Goal: Task Accomplishment & Management: Manage account settings

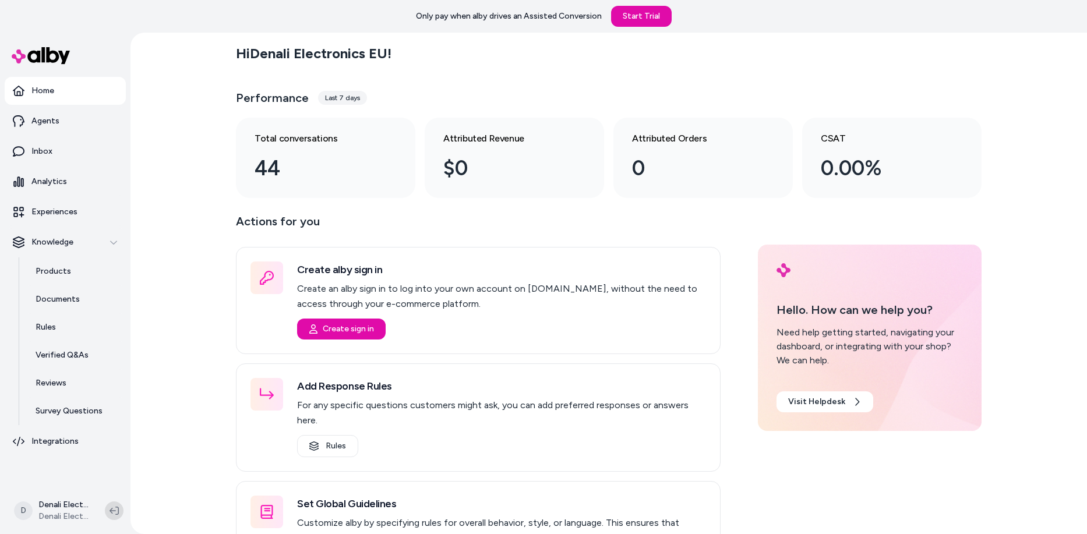
click at [109, 511] on button at bounding box center [114, 511] width 19 height 19
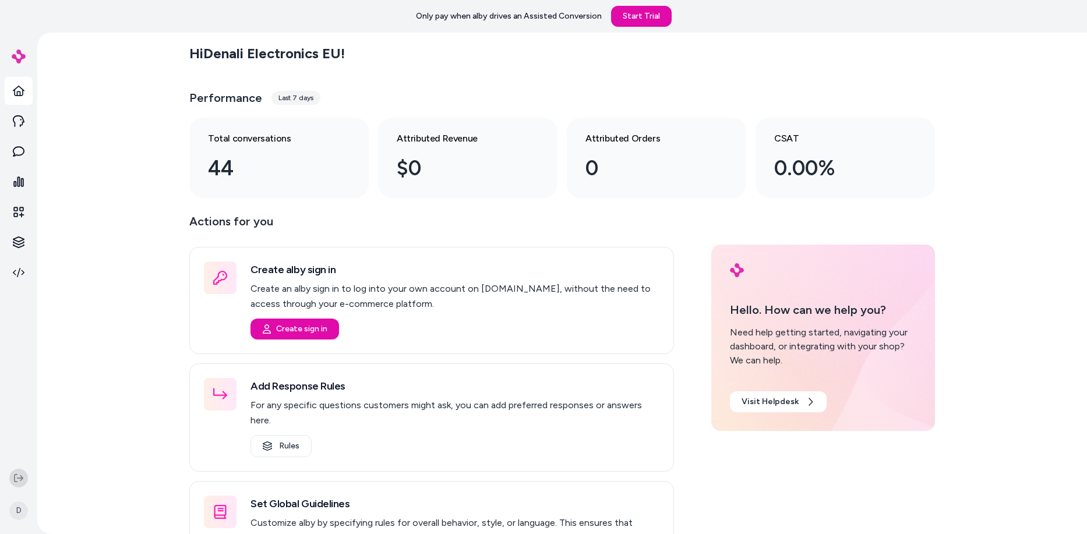
click at [109, 511] on div "Hi Denali Electronics EU ! Performance Last 7 days Total conversations 44 Attri…" at bounding box center [562, 284] width 1050 height 502
click at [9, 471] on div "D" at bounding box center [18, 499] width 37 height 70
click at [17, 479] on icon at bounding box center [18, 478] width 9 height 9
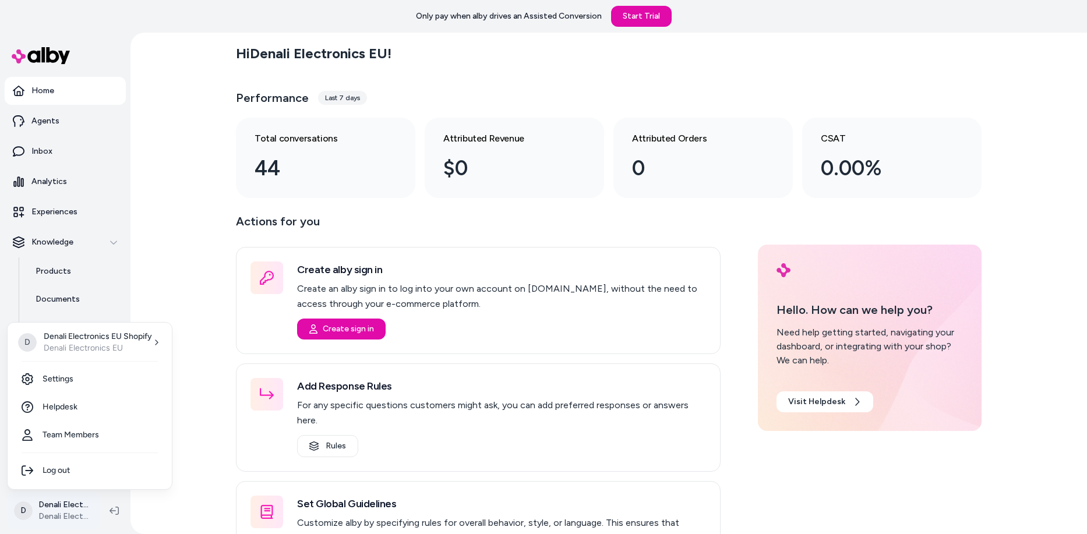
click at [61, 512] on html "Only pay when alby drives an Assisted Conversion Start Trial Home Agents Inbox …" at bounding box center [543, 267] width 1087 height 534
click at [615, 260] on html "Only pay when alby drives an Assisted Conversion Start Trial Home Agents Inbox …" at bounding box center [543, 267] width 1087 height 534
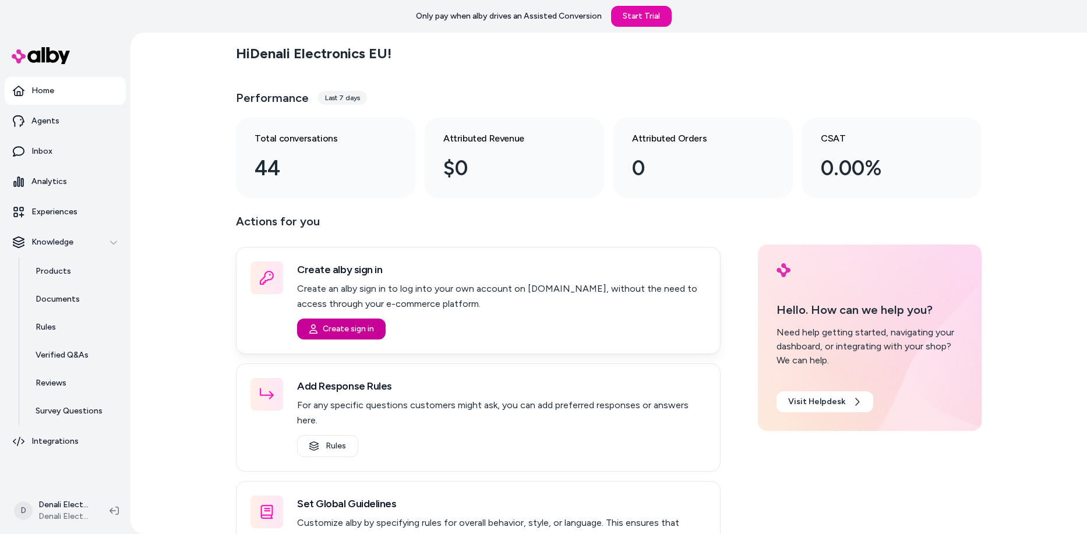
click at [361, 331] on button "Create sign in" at bounding box center [341, 329] width 89 height 21
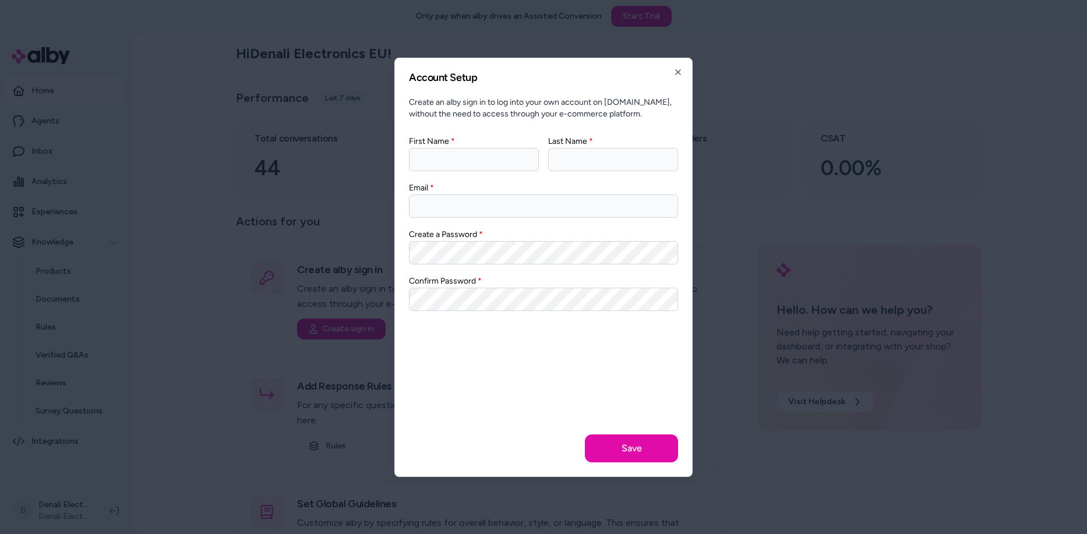
click at [485, 157] on input "First Name" at bounding box center [474, 159] width 130 height 23
type input "****"
type input "********"
type input "**********"
click at [623, 446] on button "Save" at bounding box center [631, 449] width 93 height 28
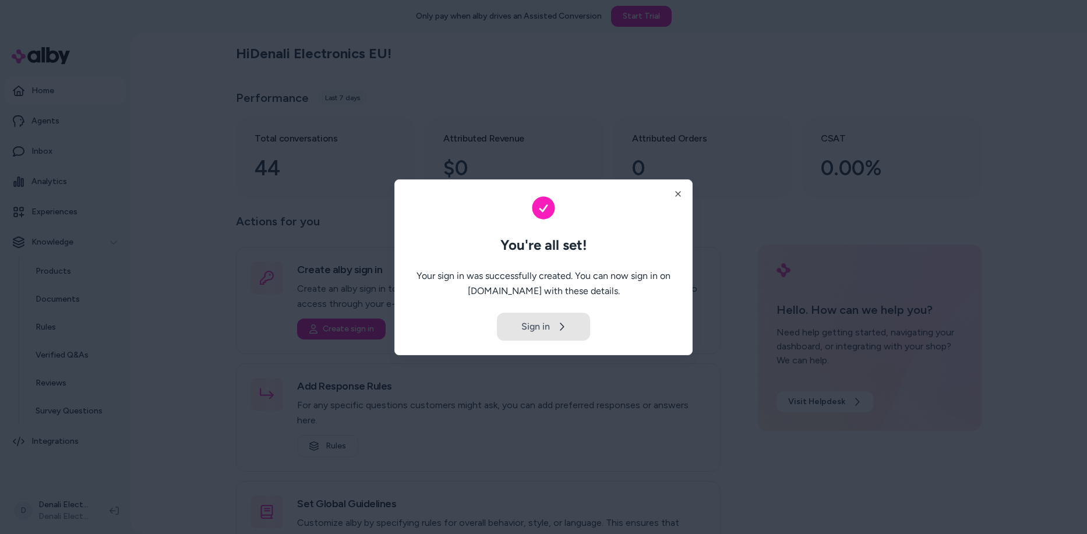
click at [558, 324] on icon at bounding box center [561, 326] width 9 height 9
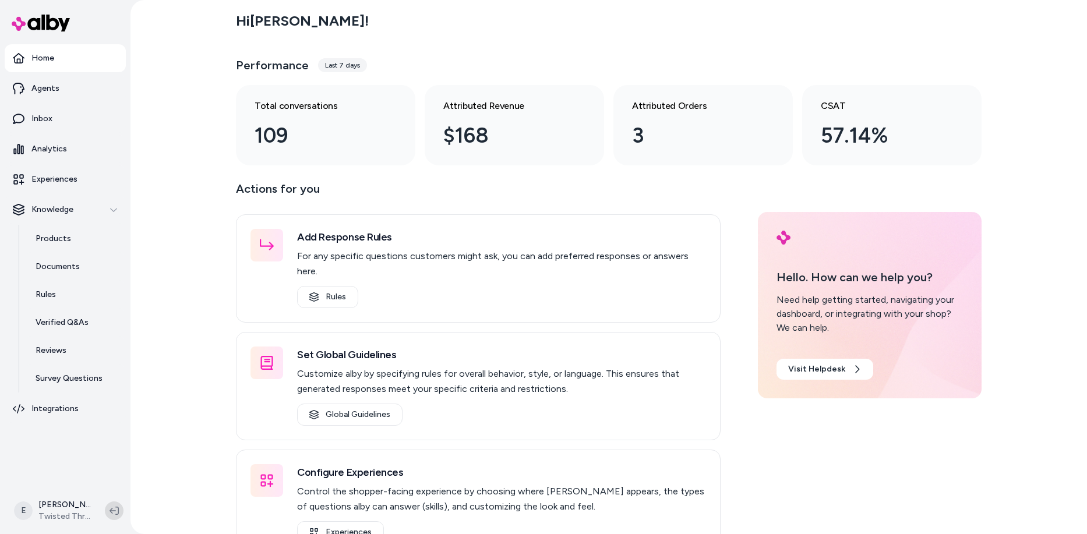
click at [112, 509] on icon at bounding box center [114, 511] width 9 height 8
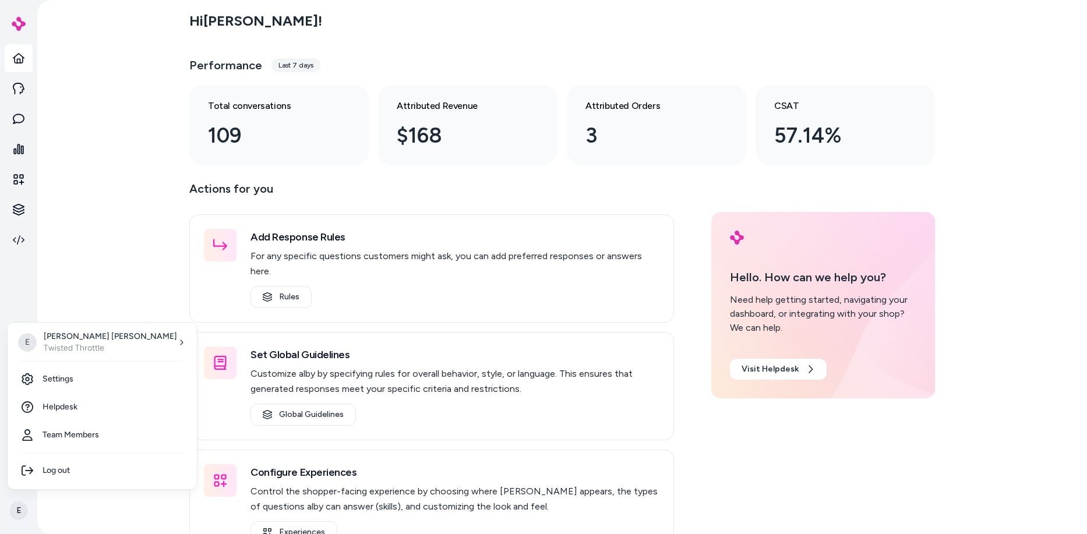
click at [9, 510] on html "E Hi Erik ! Performance Last 7 days Total conversations 109 Attributed Revenue …" at bounding box center [543, 267] width 1087 height 534
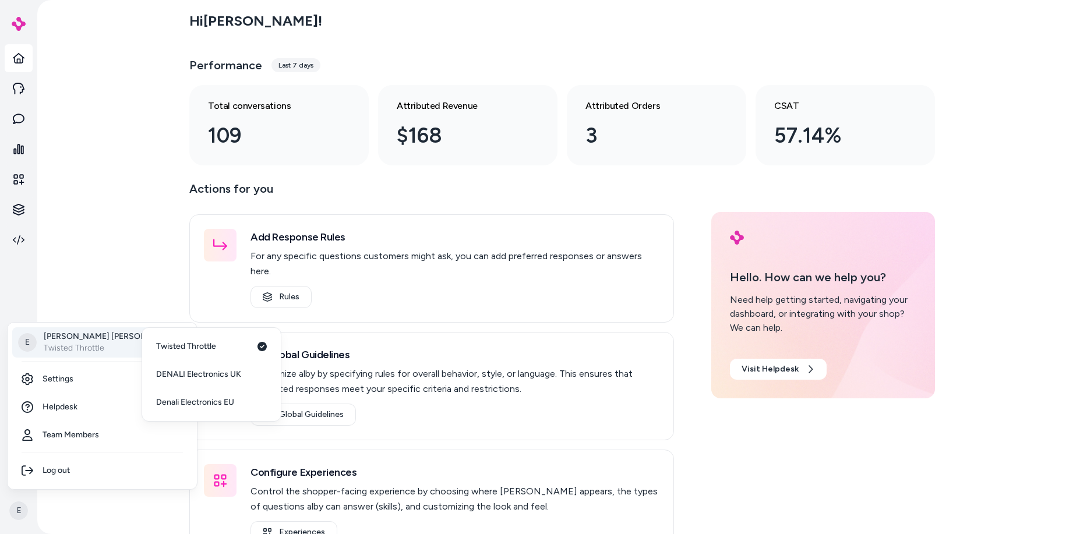
click at [109, 337] on div "E Erik Stephens Twisted Throttle" at bounding box center [102, 342] width 180 height 30
click at [214, 405] on span "Denali Electronics EU" at bounding box center [195, 403] width 78 height 12
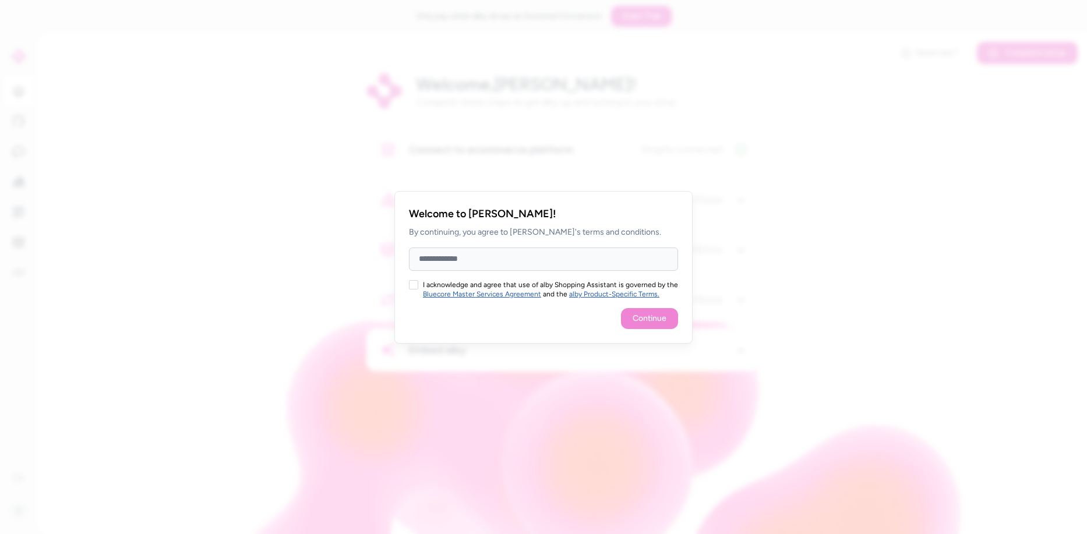
click at [504, 269] on input "Full Name" at bounding box center [543, 259] width 269 height 23
type input "**********"
click at [416, 280] on div "I acknowledge and agree that use of alby Shopping Assistant is governed by the …" at bounding box center [543, 289] width 269 height 19
click at [407, 282] on div "**********" at bounding box center [543, 267] width 298 height 153
click at [415, 284] on button "I acknowledge and agree that use of alby Shopping Assistant is governed by the …" at bounding box center [413, 284] width 9 height 9
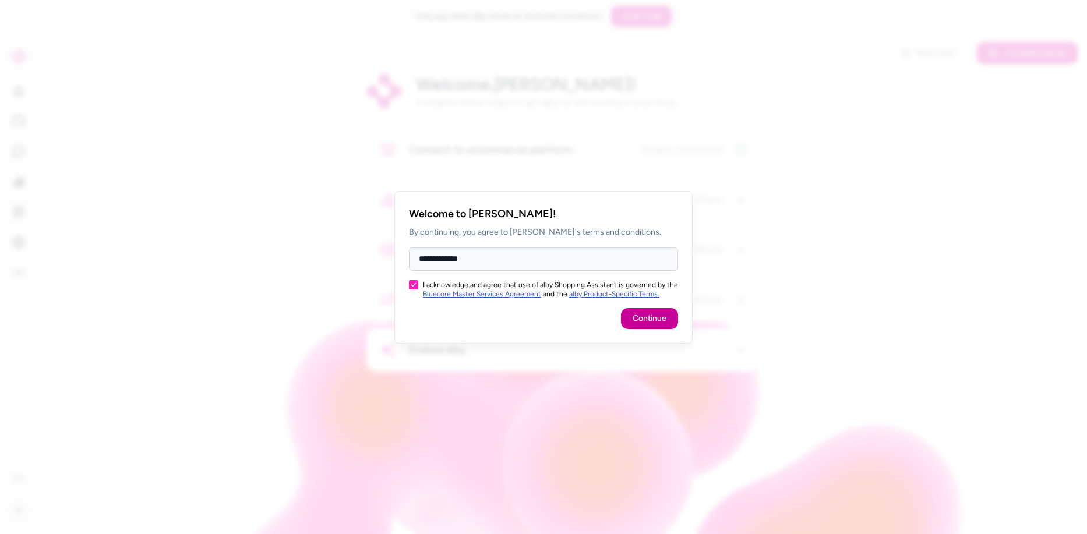
click at [648, 313] on button "Continue" at bounding box center [649, 318] width 57 height 21
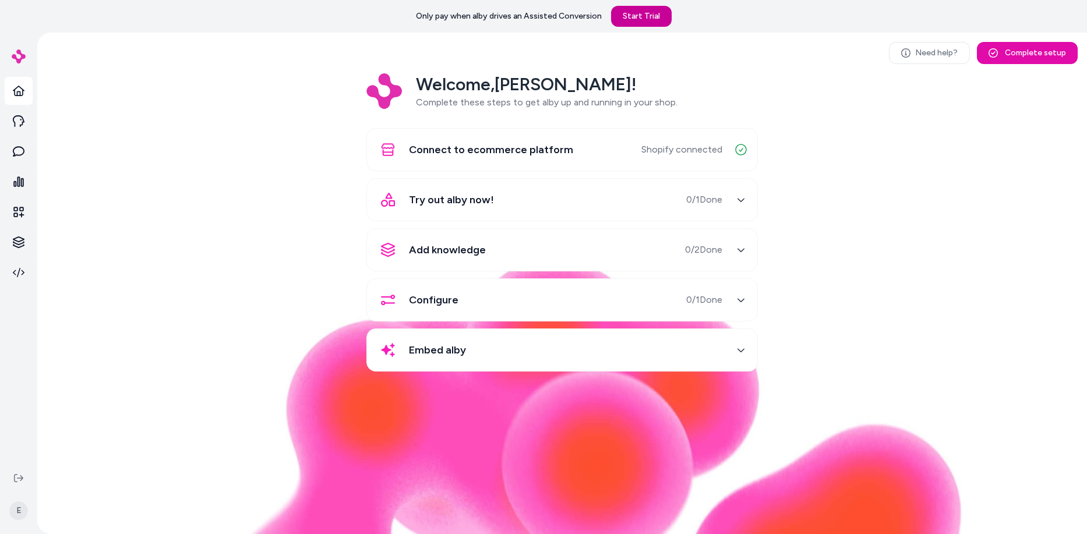
click at [645, 15] on link "Start Trial" at bounding box center [641, 16] width 61 height 21
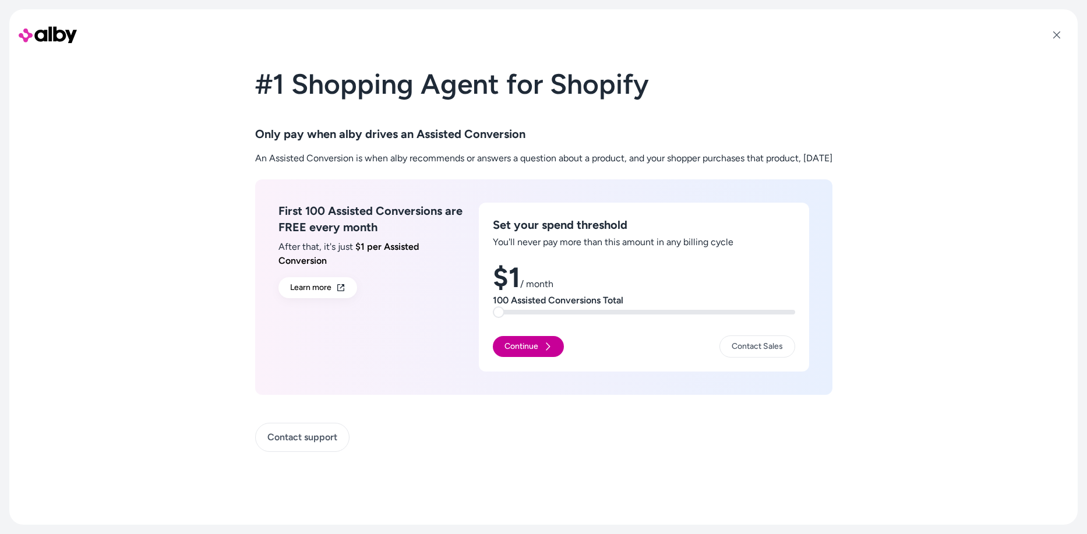
click at [507, 343] on button "Continue" at bounding box center [528, 346] width 71 height 21
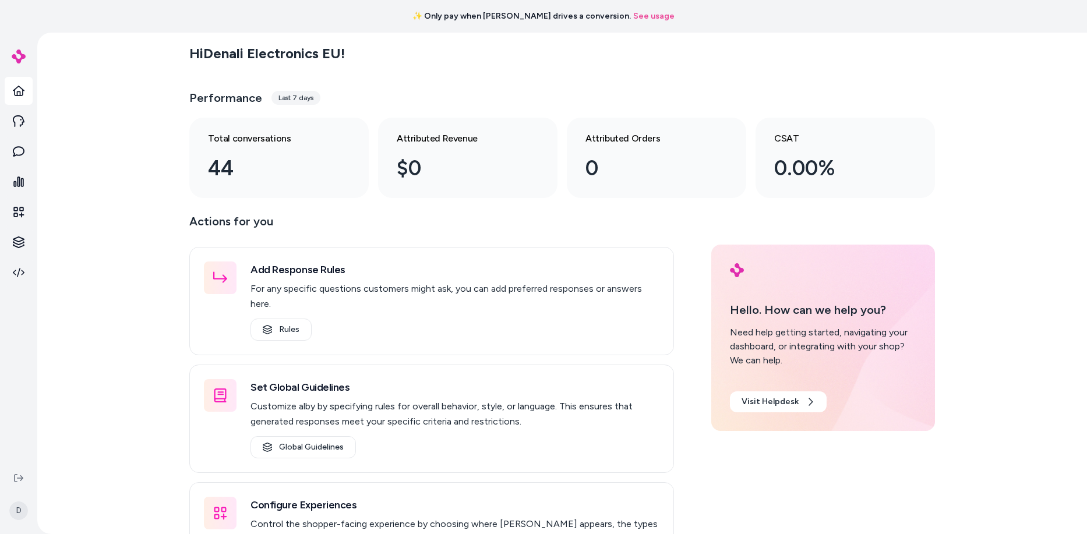
click at [633, 13] on link "See usage" at bounding box center [653, 16] width 41 height 12
click at [17, 49] on div at bounding box center [19, 56] width 28 height 42
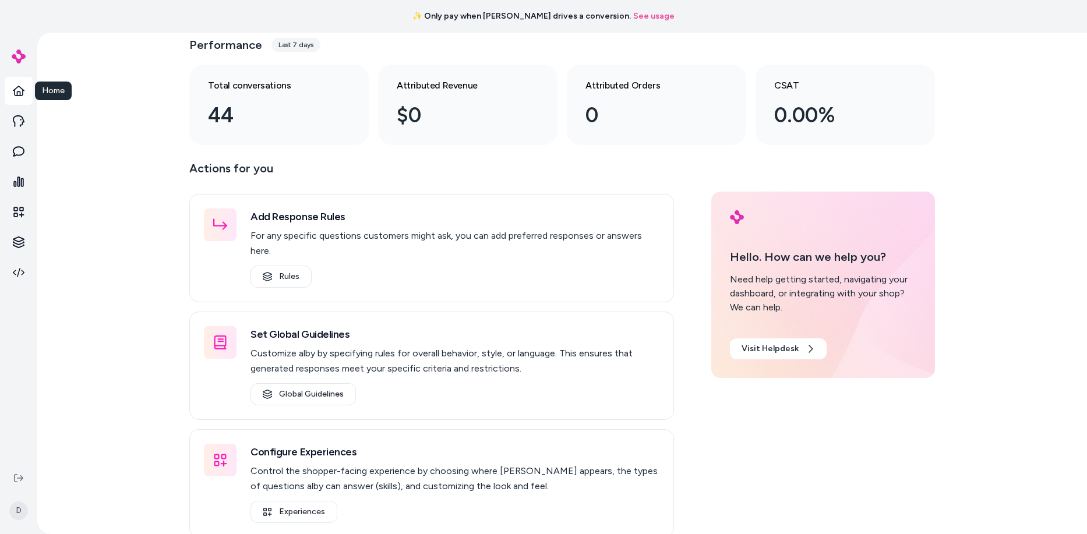
click at [18, 96] on icon at bounding box center [19, 91] width 12 height 10
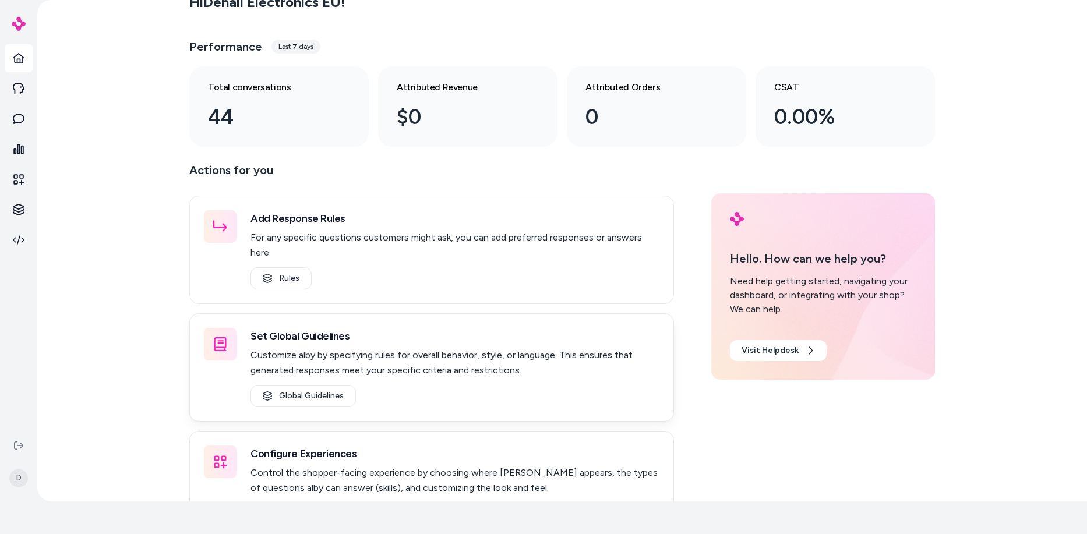
scroll to position [0, 0]
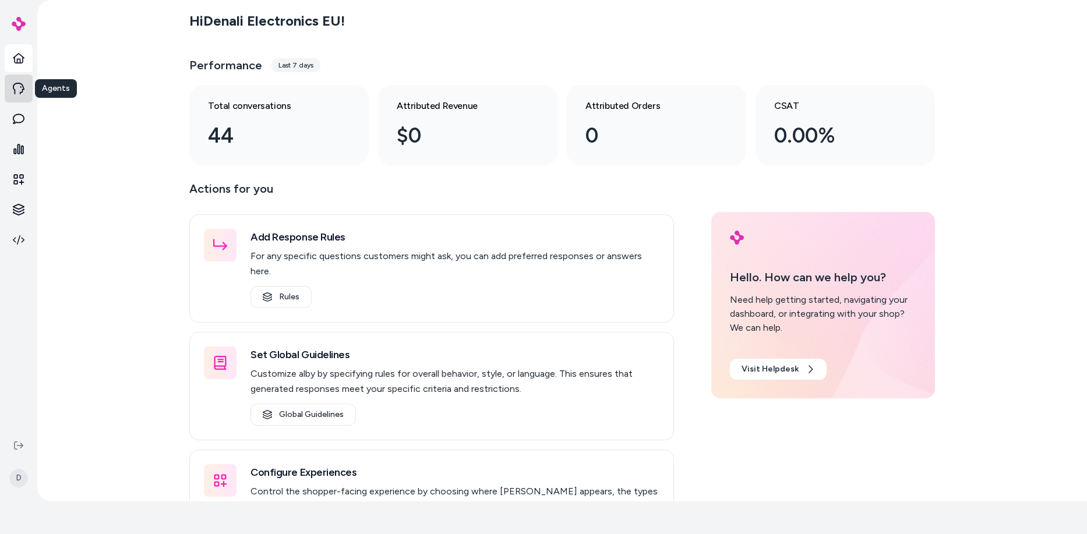
click at [20, 90] on icon at bounding box center [19, 89] width 12 height 12
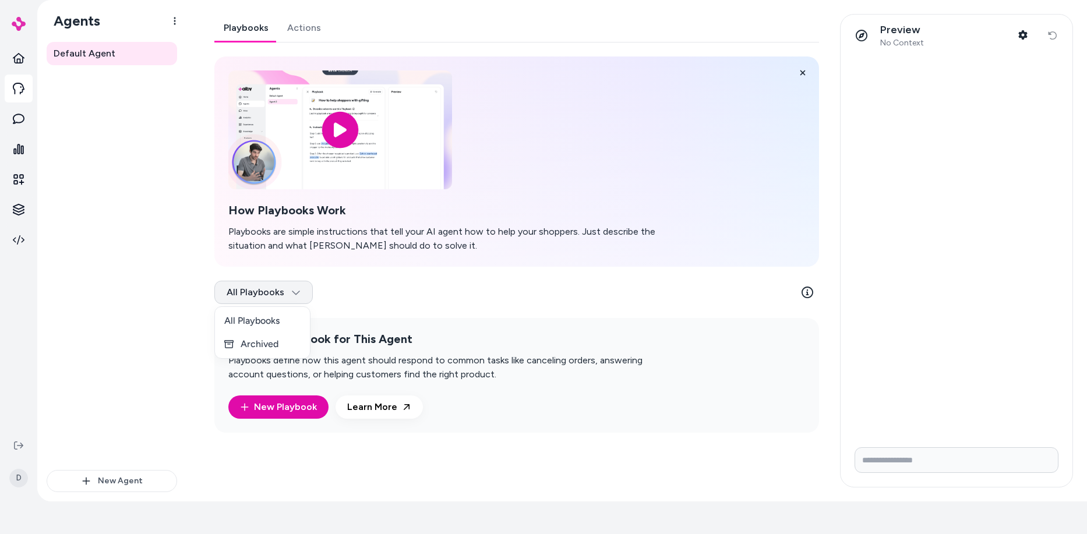
click at [294, 294] on html "✨ Only pay when [PERSON_NAME] drives a conversion. See usage D Agents Default A…" at bounding box center [543, 234] width 1087 height 534
click at [496, 294] on html "✨ Only pay when [PERSON_NAME] drives a conversion. See usage D Agents Default A…" at bounding box center [543, 234] width 1087 height 534
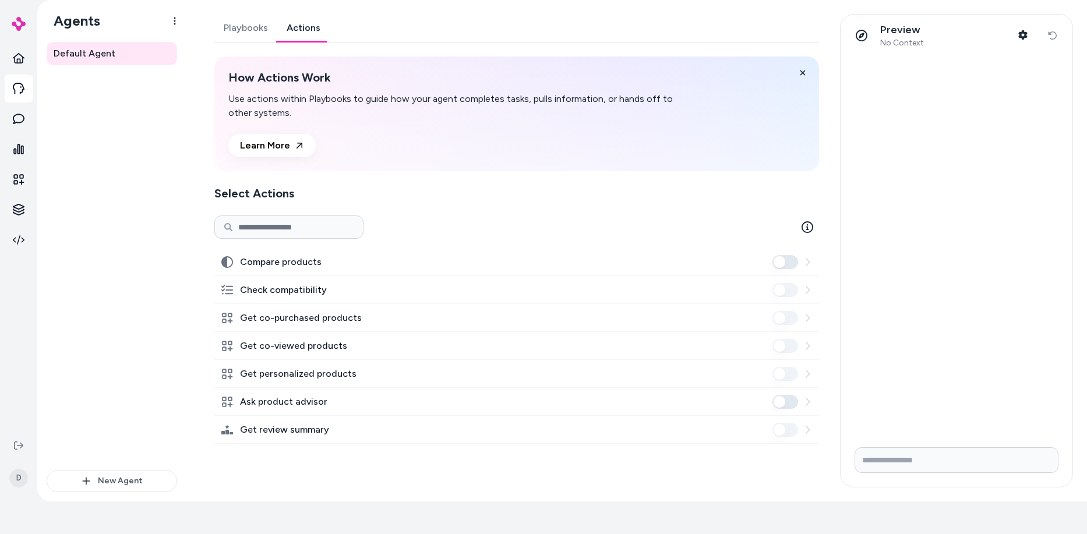
click at [306, 25] on link "Actions" at bounding box center [303, 28] width 52 height 28
click at [250, 26] on link "Playbooks" at bounding box center [245, 28] width 63 height 28
click at [291, 26] on link "Actions" at bounding box center [303, 28] width 52 height 28
click at [303, 283] on label "Check compatibility" at bounding box center [283, 290] width 87 height 14
click at [270, 287] on label "Check compatibility" at bounding box center [283, 290] width 87 height 14
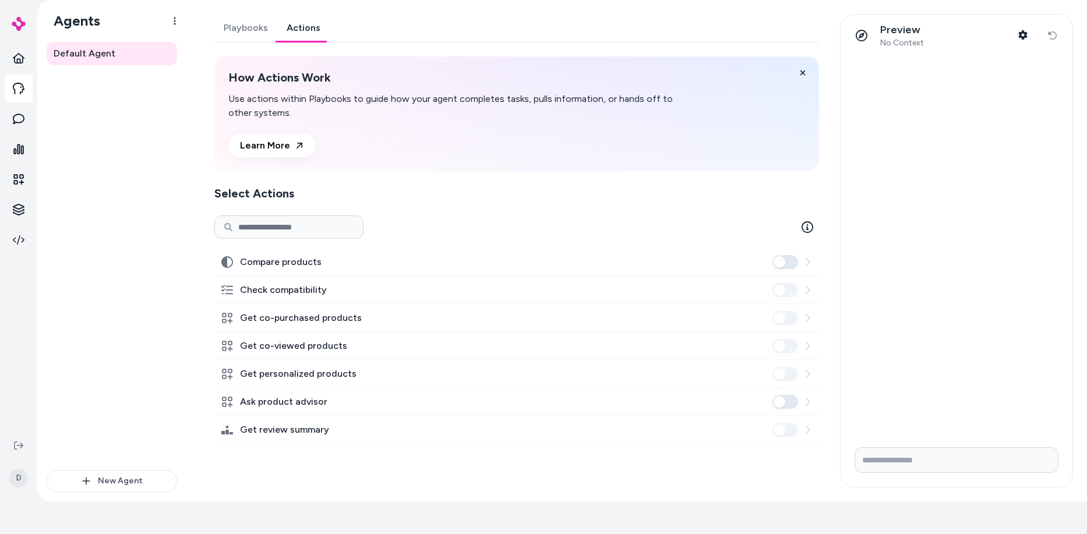
click at [301, 233] on input at bounding box center [288, 227] width 149 height 23
click at [440, 167] on div "How Actions Work Use actions within Playbooks to guide how your agent completes…" at bounding box center [516, 114] width 605 height 115
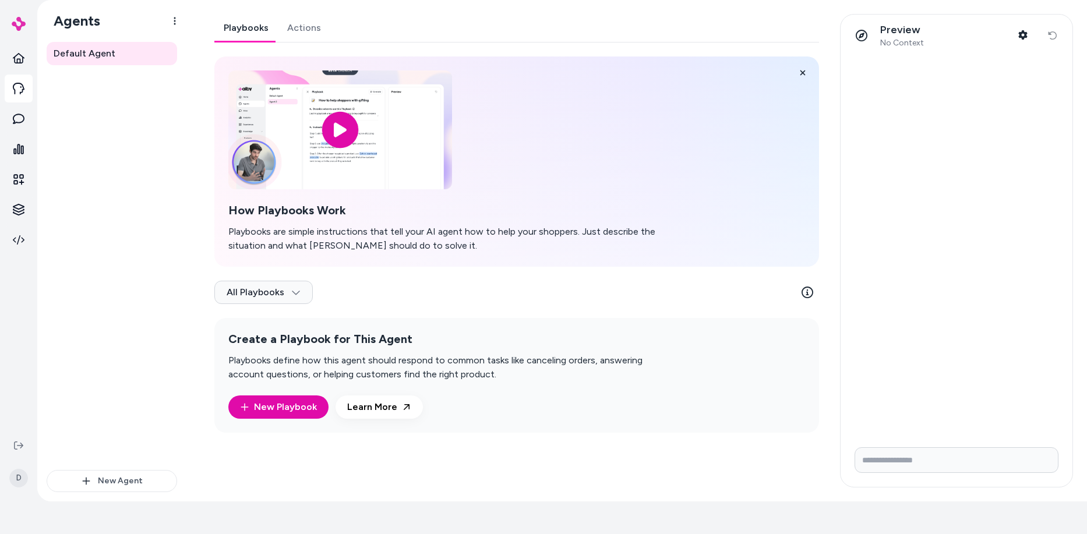
click at [230, 27] on link "Playbooks" at bounding box center [245, 28] width 63 height 28
click at [18, 442] on icon at bounding box center [18, 445] width 9 height 9
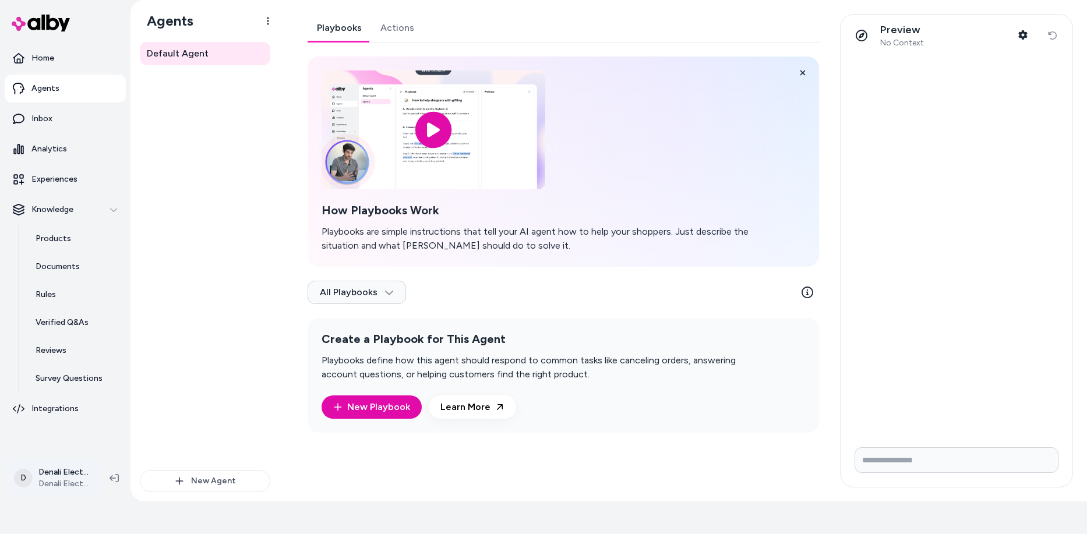
click at [97, 479] on html "✨ Only pay when alby drives a conversion. See usage Home Agents Inbox Analytics…" at bounding box center [543, 234] width 1087 height 534
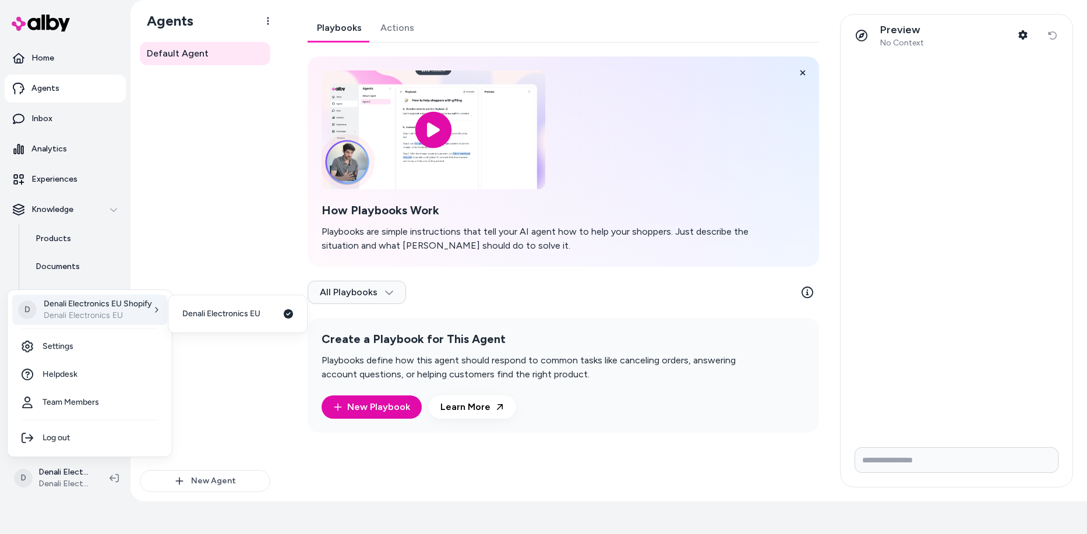
click at [146, 307] on p "Denali Electronics EU Shopify" at bounding box center [98, 304] width 108 height 12
click at [131, 310] on p "Denali Electronics EU" at bounding box center [98, 316] width 108 height 12
click at [153, 304] on div "D Denali Electronics EU Shopify Denali Electronics EU" at bounding box center [89, 310] width 155 height 30
click at [239, 310] on span "Denali Electronics EU" at bounding box center [221, 314] width 78 height 12
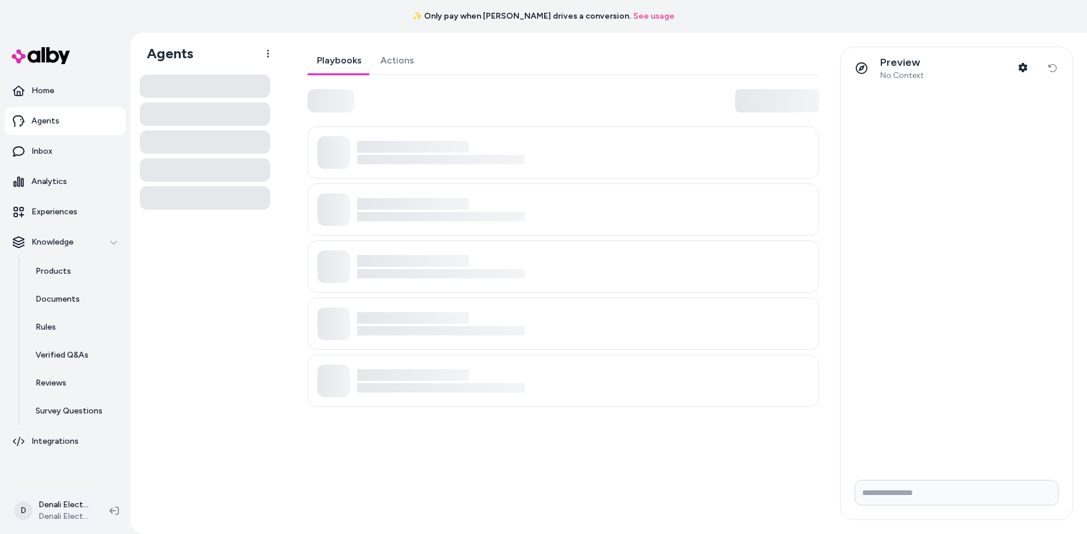
click at [63, 503] on html "✨ Only pay when [PERSON_NAME] drives a conversion. See usage Home Agents Inbox …" at bounding box center [543, 267] width 1087 height 534
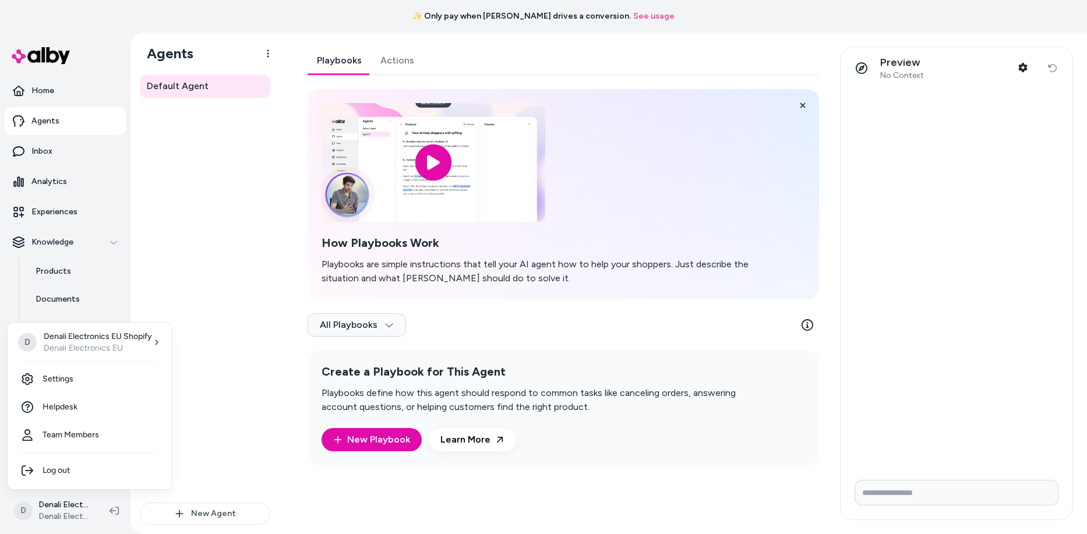
click at [129, 10] on html "✨ Only pay when [PERSON_NAME] drives a conversion. See usage Home Agents Inbox …" at bounding box center [543, 267] width 1087 height 534
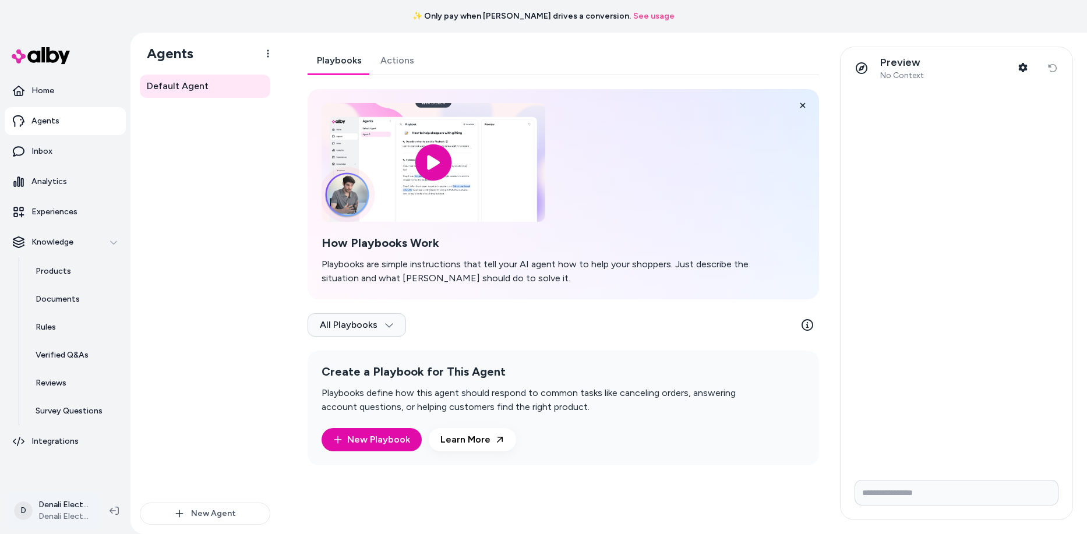
click at [42, 508] on html "✨ Only pay when [PERSON_NAME] drives a conversion. See usage Home Agents Inbox …" at bounding box center [543, 267] width 1087 height 534
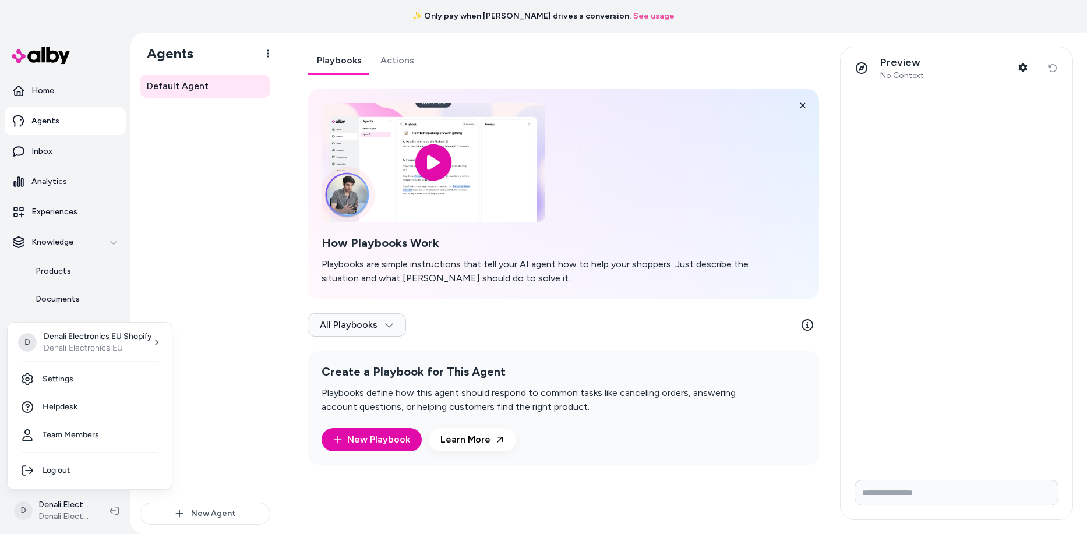
click at [24, 513] on html "✨ Only pay when [PERSON_NAME] drives a conversion. See usage Home Agents Inbox …" at bounding box center [543, 267] width 1087 height 534
click at [71, 380] on link "Settings" at bounding box center [89, 379] width 155 height 28
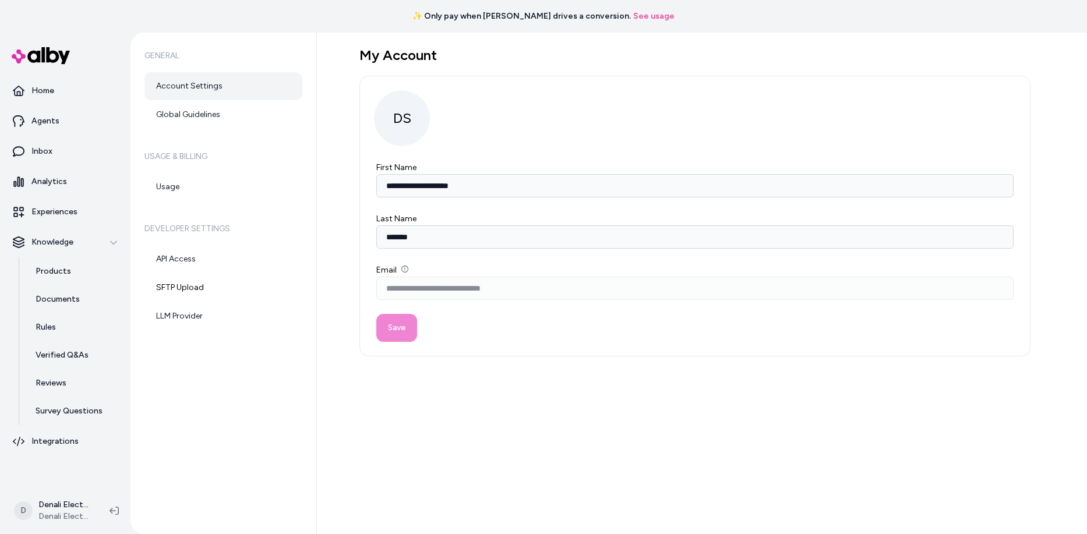
click at [188, 85] on link "Account Settings" at bounding box center [223, 86] width 158 height 28
click at [44, 87] on p "Home" at bounding box center [42, 91] width 23 height 12
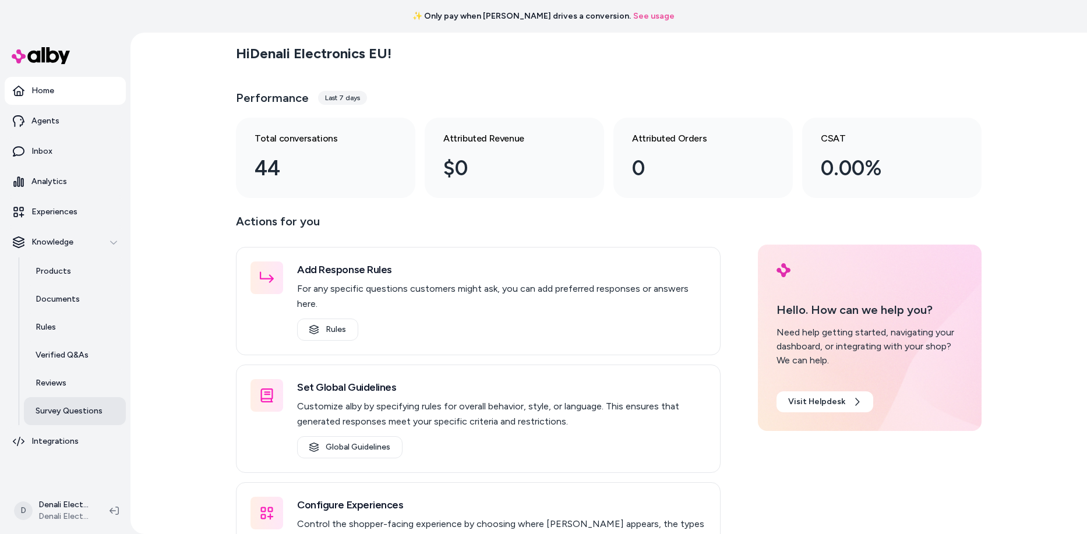
click at [54, 411] on p "Survey Questions" at bounding box center [69, 411] width 67 height 12
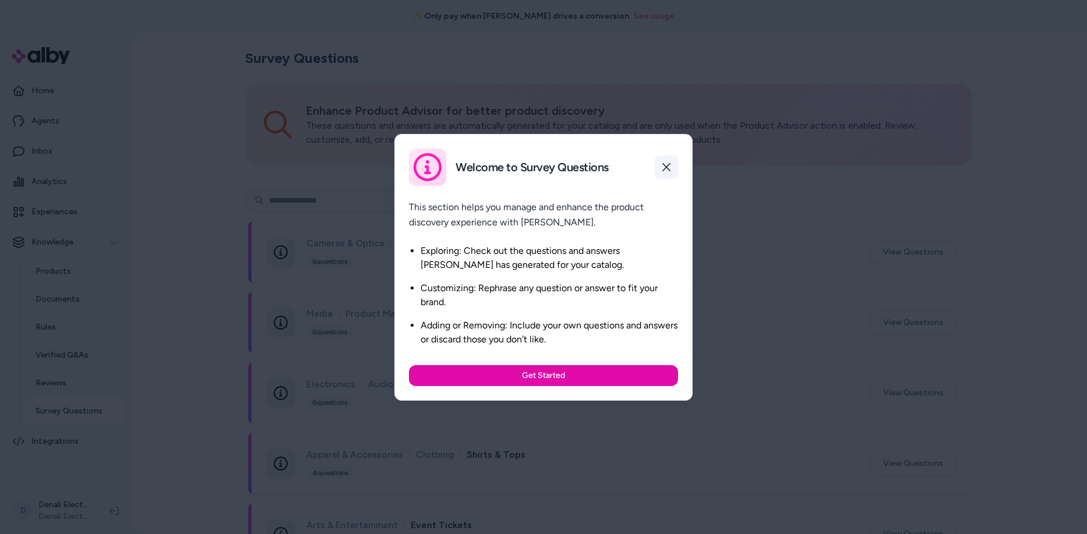
click at [673, 160] on button "button" at bounding box center [666, 167] width 23 height 23
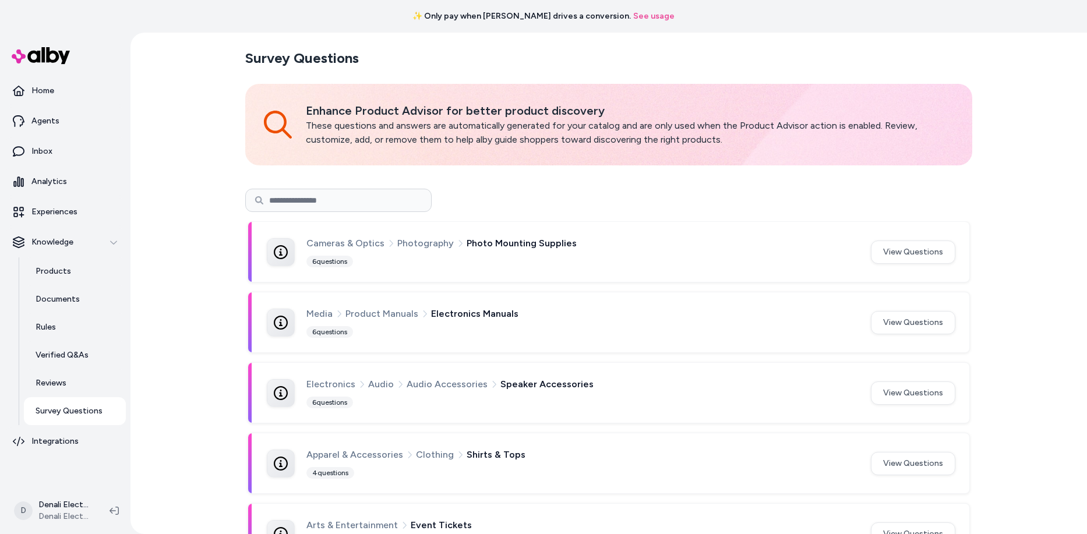
click at [988, 56] on div "Survey Questions Enhance Product Advisor for better product discovery These que…" at bounding box center [608, 284] width 956 height 502
